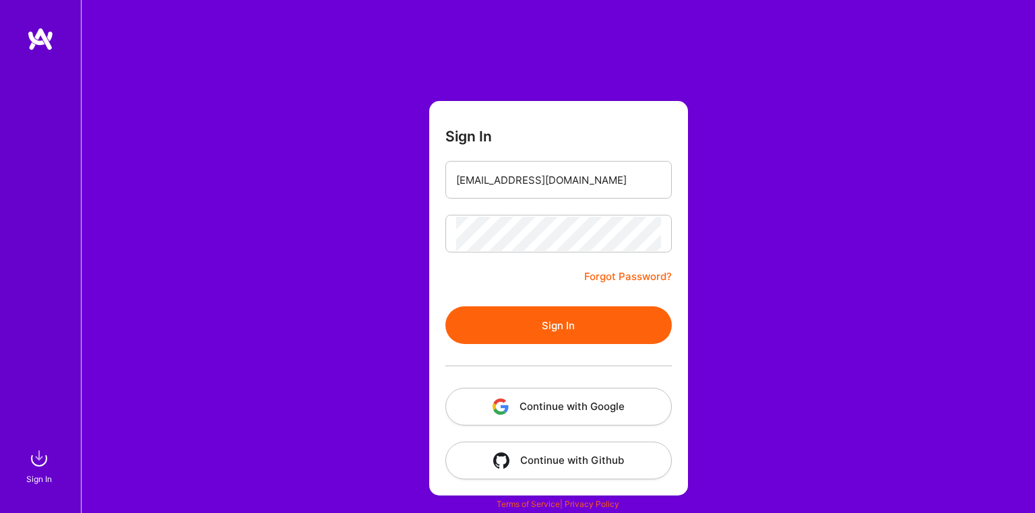
click at [532, 340] on button "Sign In" at bounding box center [558, 326] width 226 height 38
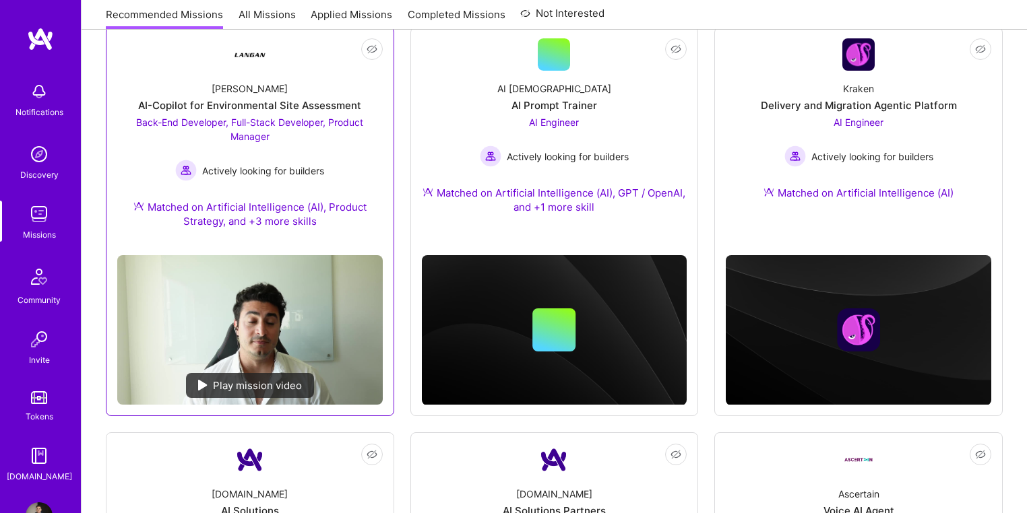
scroll to position [108, 0]
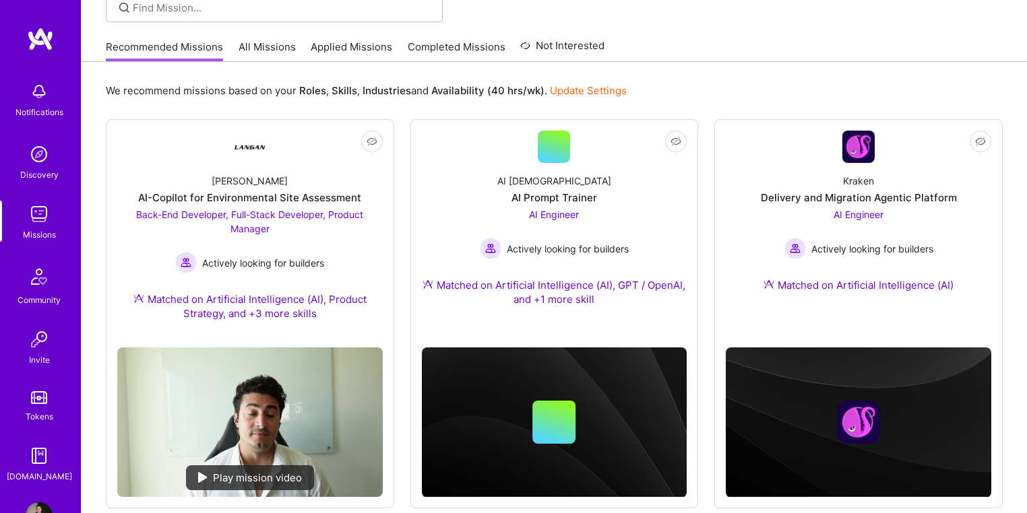
click at [32, 154] on img at bounding box center [39, 154] width 27 height 27
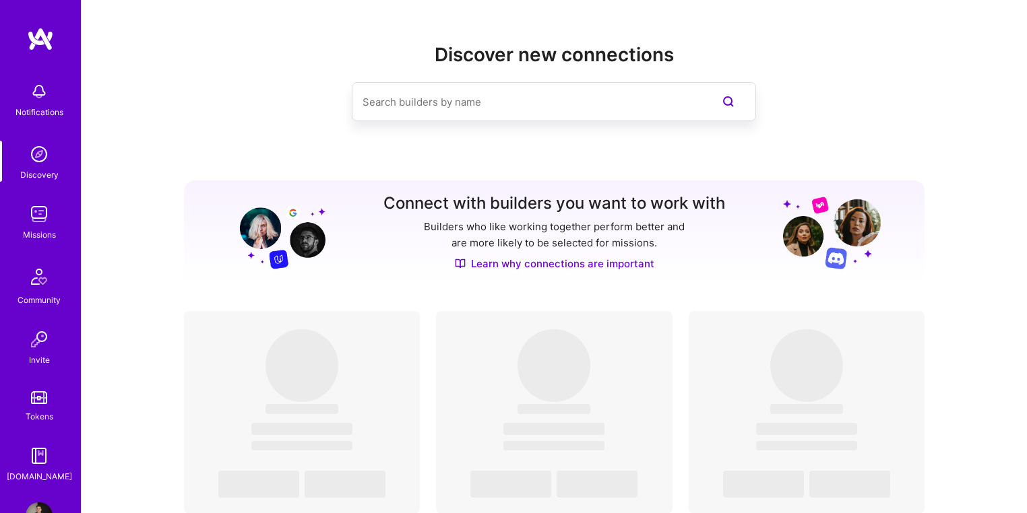
click at [38, 216] on img at bounding box center [39, 214] width 27 height 27
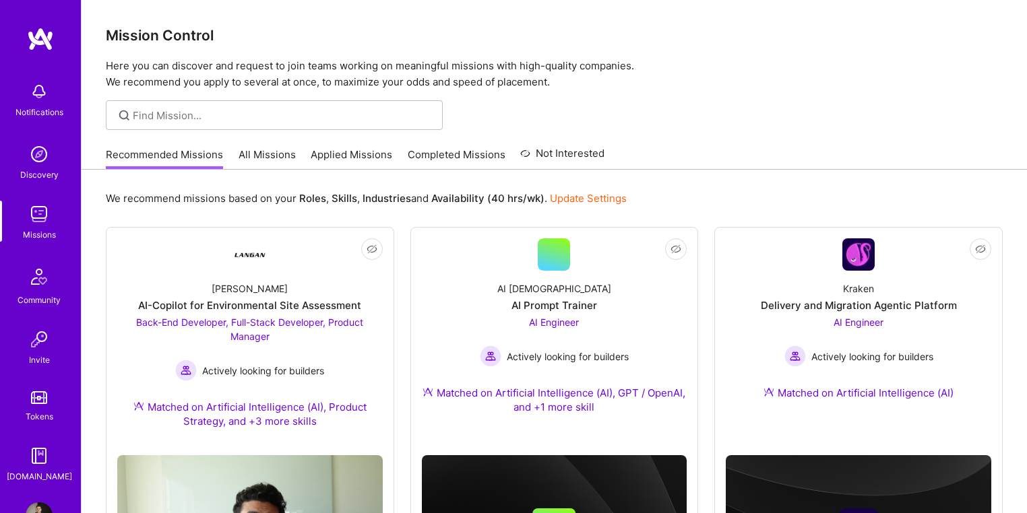
click at [383, 155] on link "Applied Missions" at bounding box center [352, 159] width 82 height 22
